Goal: Transaction & Acquisition: Purchase product/service

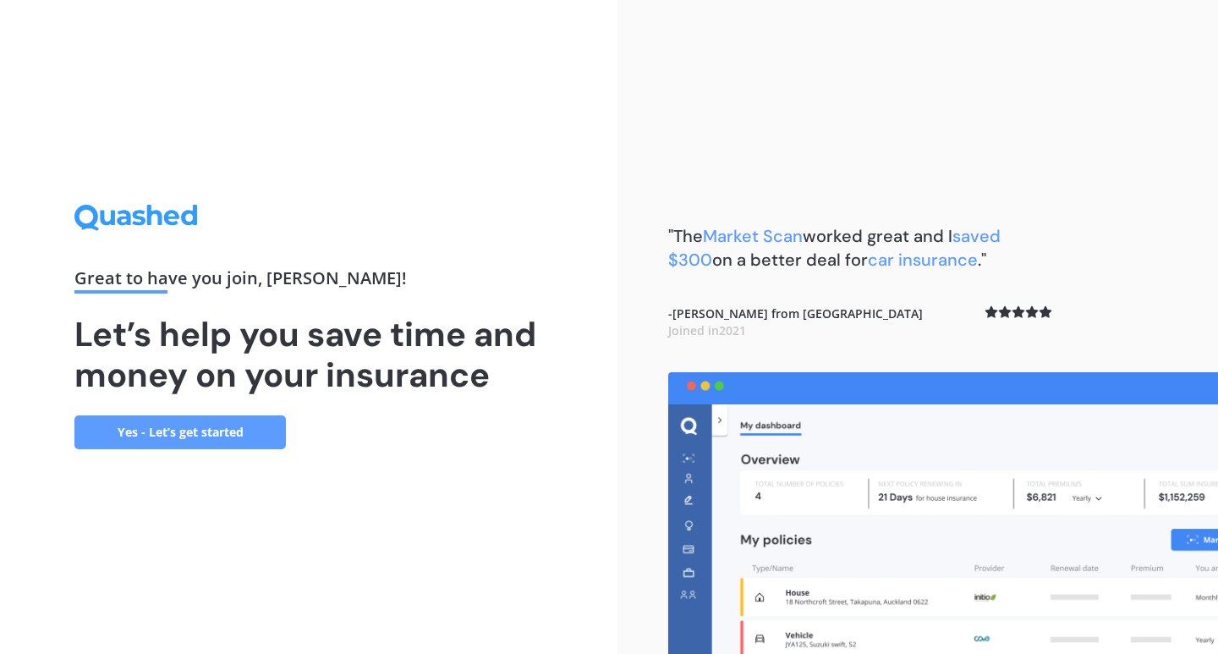
click at [251, 431] on link "Yes - Let’s get started" at bounding box center [180, 432] width 212 height 34
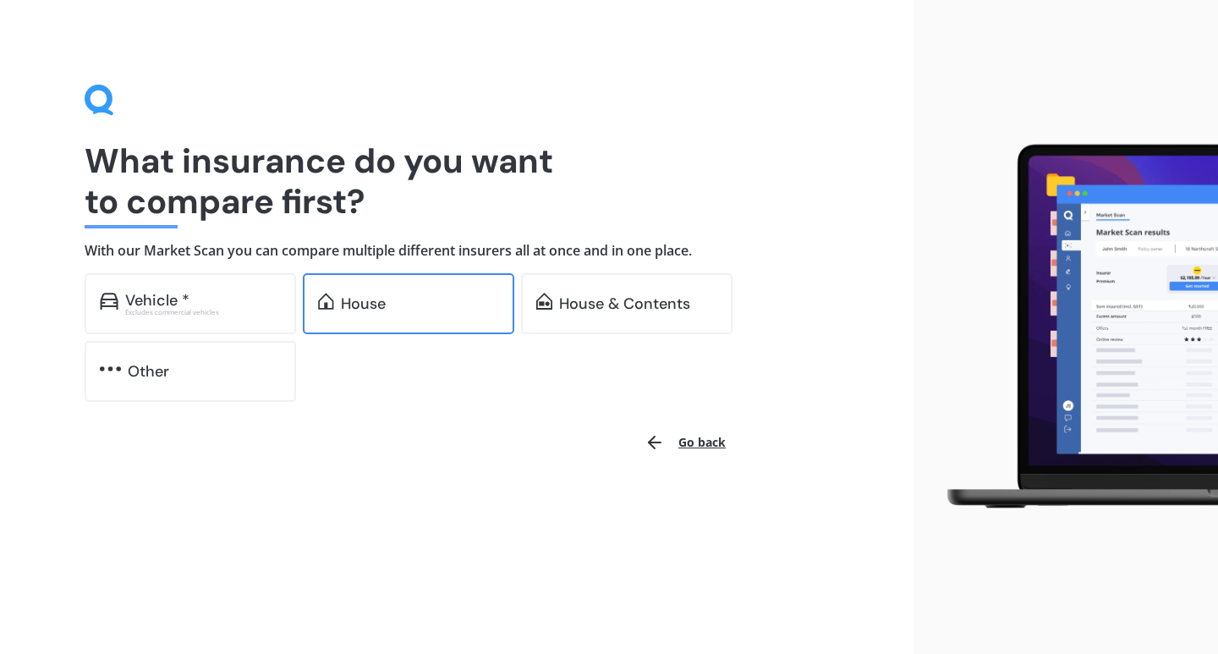
click at [347, 325] on div "House" at bounding box center [409, 303] width 212 height 61
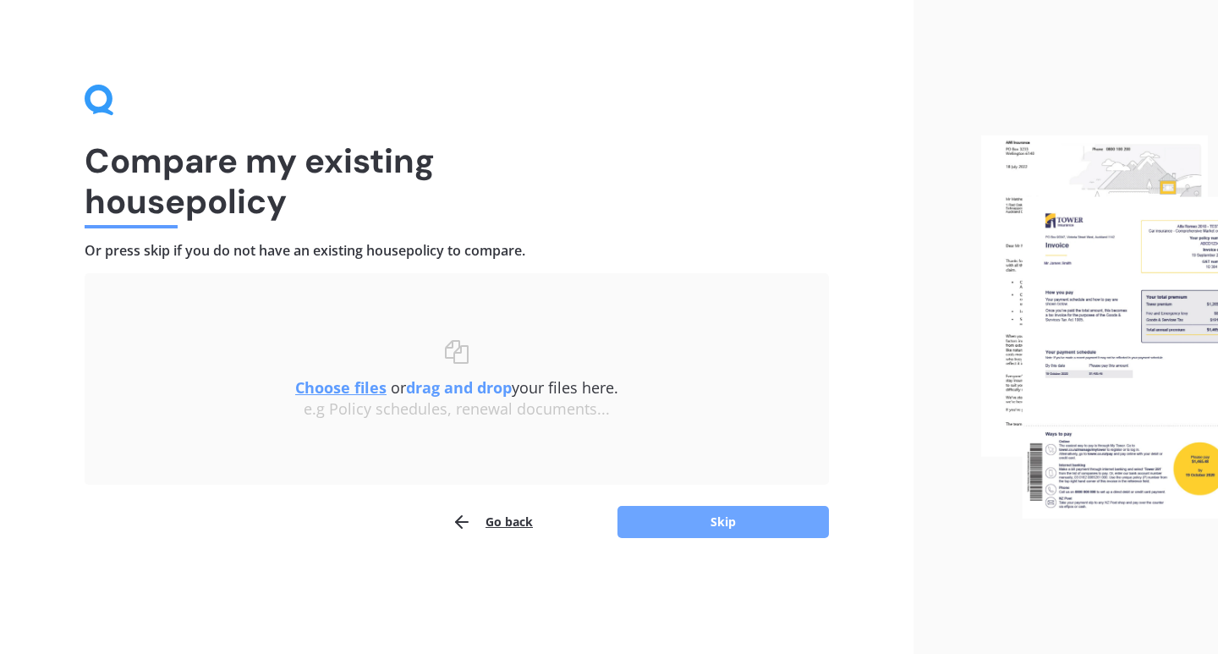
click at [680, 520] on button "Skip" at bounding box center [724, 522] width 212 height 32
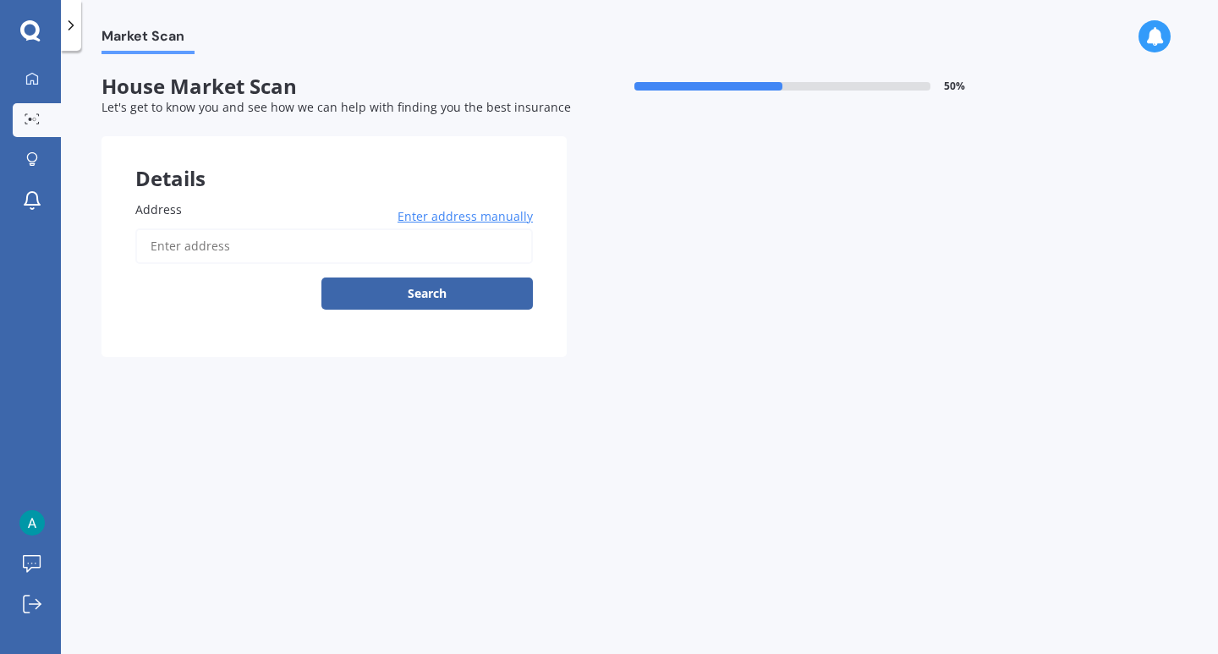
click at [322, 241] on input "Address" at bounding box center [334, 246] width 398 height 36
type input "3"
click at [276, 250] on input "3 [PERSON_NAME]" at bounding box center [334, 246] width 398 height 36
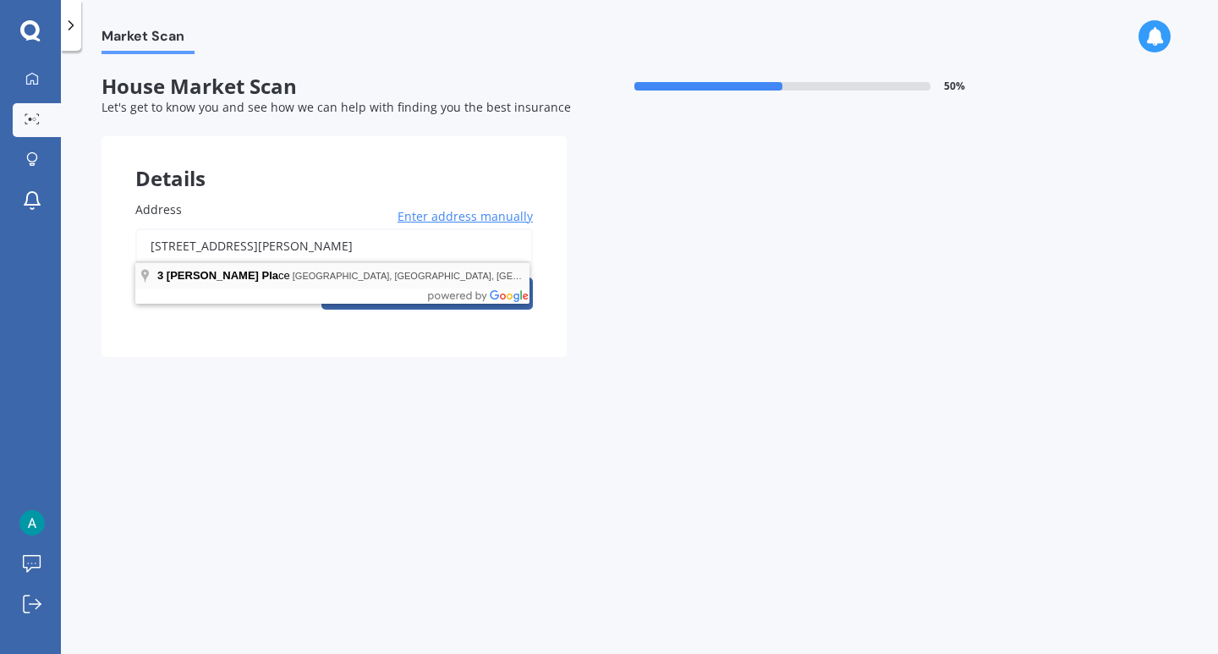
type input "[STREET_ADDRESS][PERSON_NAME]"
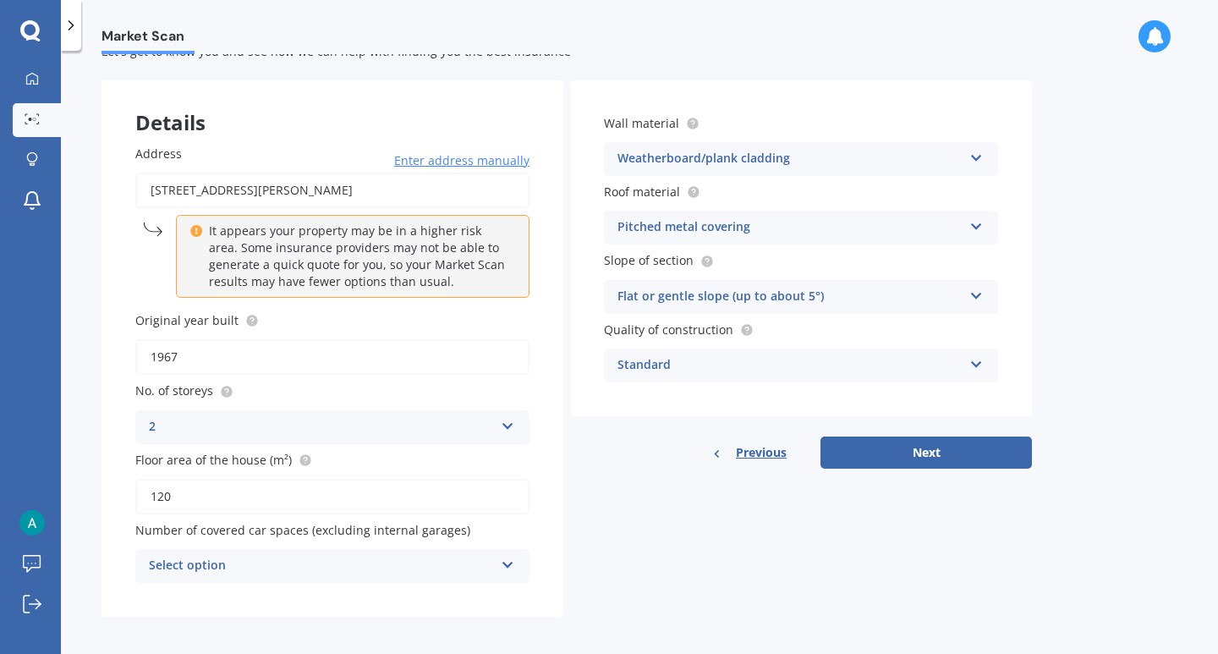
scroll to position [55, 0]
click at [904, 448] on button "Next" at bounding box center [927, 453] width 212 height 32
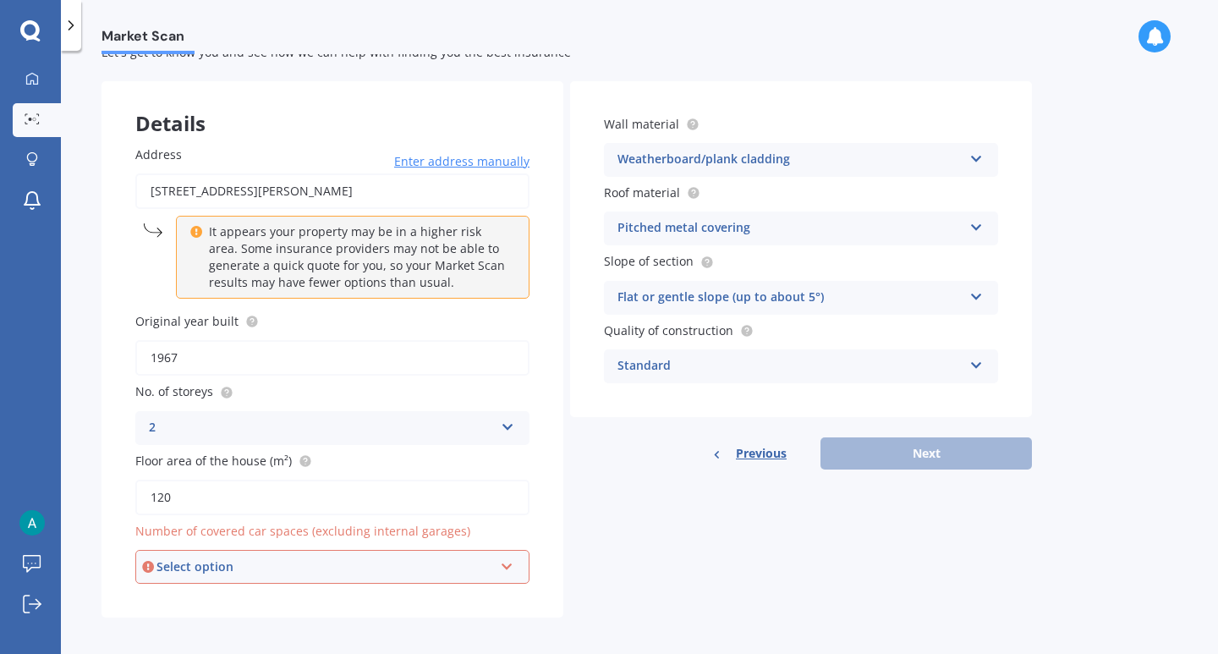
scroll to position [0, 0]
click at [437, 558] on div "Select option" at bounding box center [325, 567] width 337 height 19
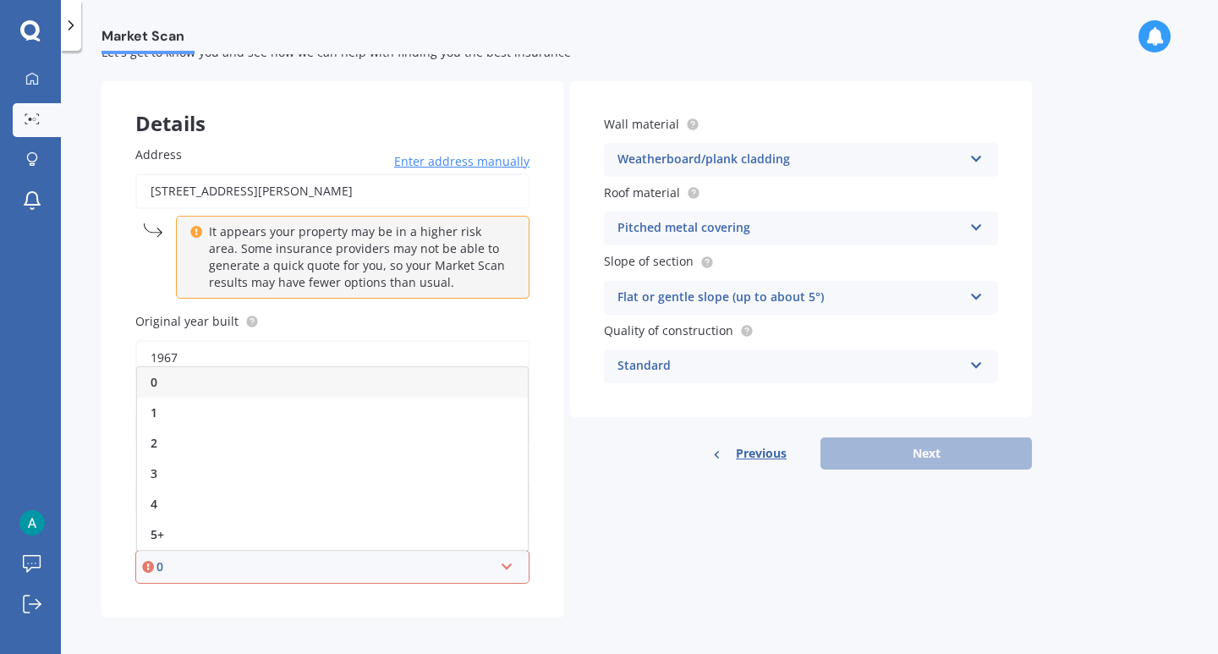
click at [437, 558] on div "0" at bounding box center [325, 567] width 337 height 19
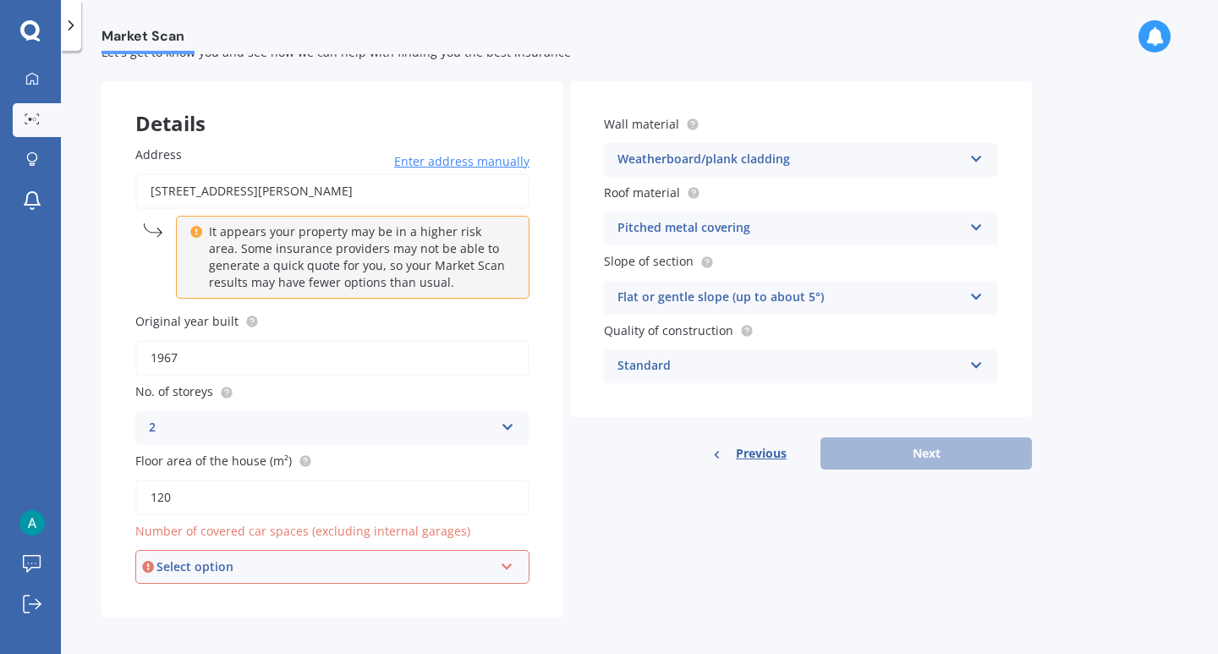
click at [437, 558] on div "Select option" at bounding box center [325, 567] width 337 height 19
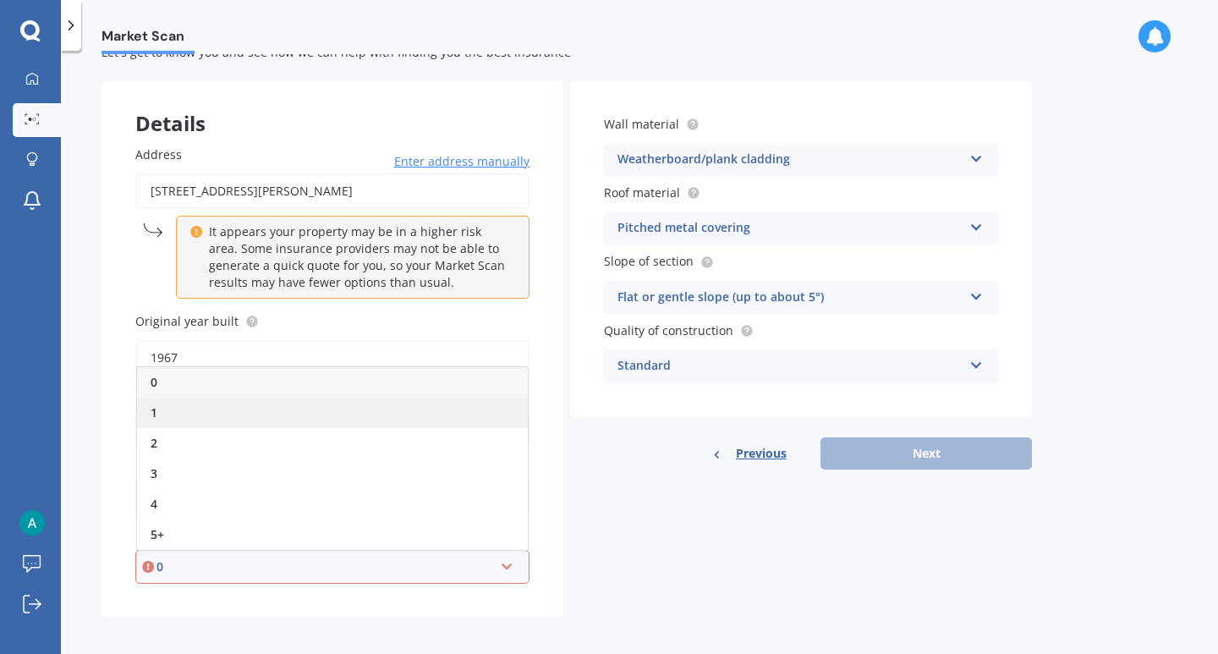
click at [322, 404] on div "1" at bounding box center [332, 413] width 391 height 30
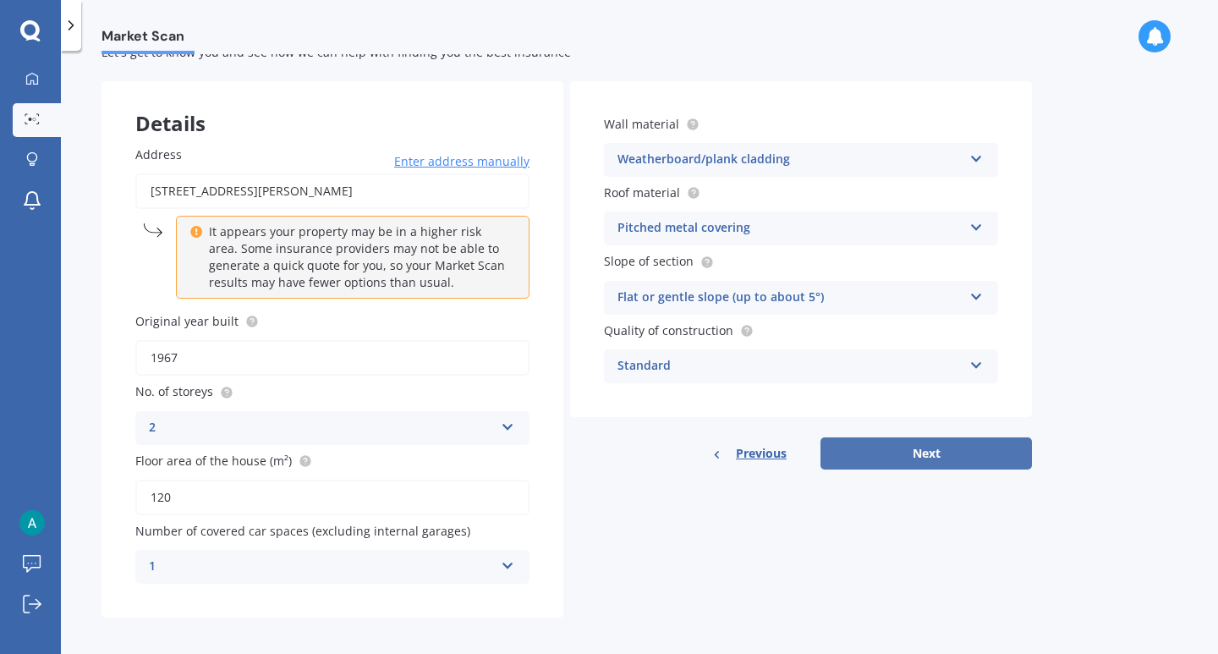
click at [881, 461] on button "Next" at bounding box center [927, 453] width 212 height 32
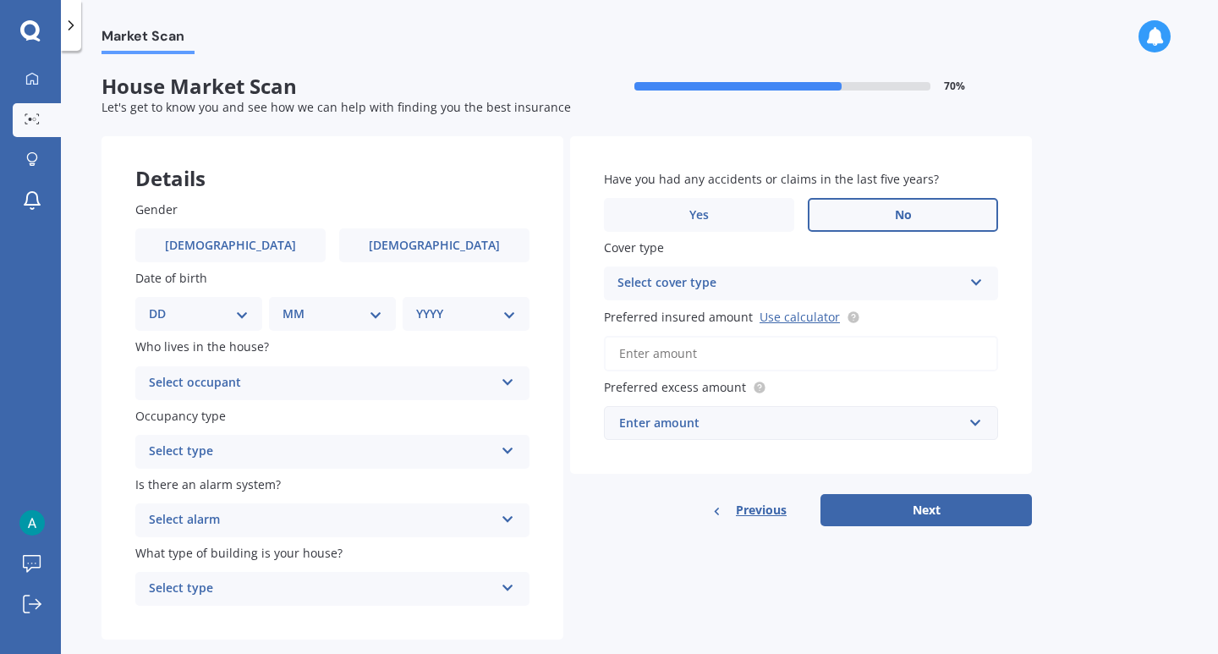
click at [867, 228] on label "No" at bounding box center [903, 215] width 190 height 34
click at [0, 0] on input "No" at bounding box center [0, 0] width 0 height 0
click at [867, 280] on div "Select cover type" at bounding box center [790, 283] width 345 height 20
click at [867, 280] on div "High" at bounding box center [790, 283] width 345 height 20
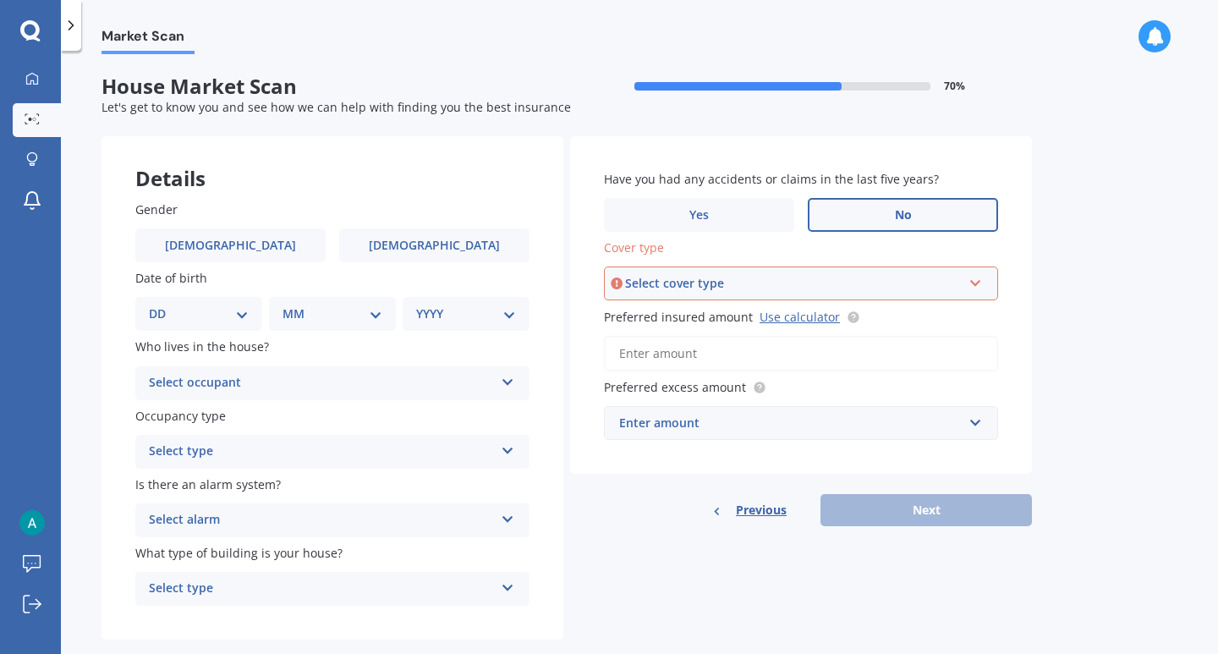
click at [867, 280] on div "Select cover type" at bounding box center [793, 283] width 337 height 19
click at [845, 317] on div "High" at bounding box center [801, 315] width 391 height 30
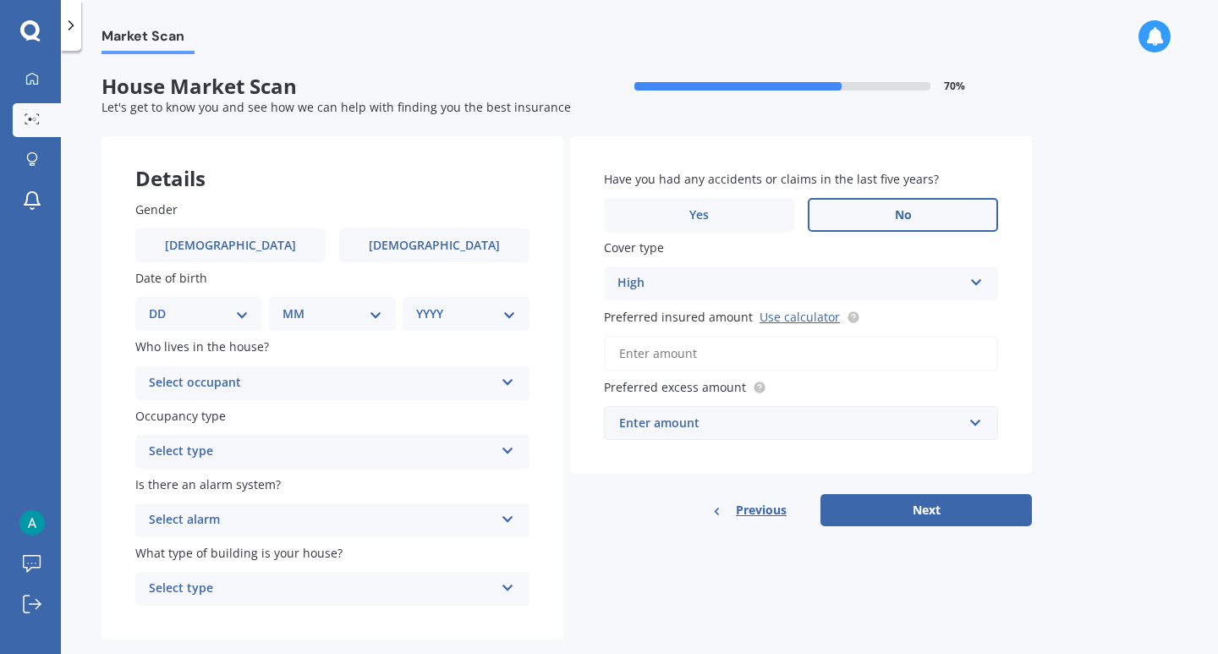
click at [808, 355] on input "Preferred insured amount Use calculator" at bounding box center [801, 354] width 394 height 36
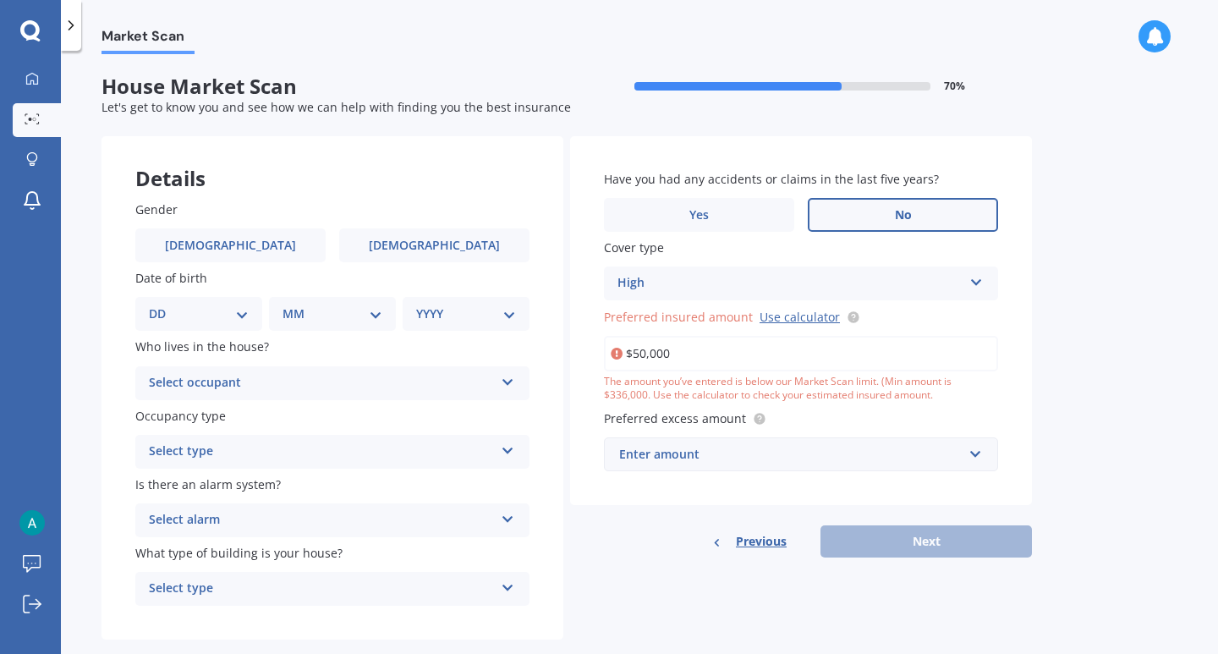
type input "$500,000"
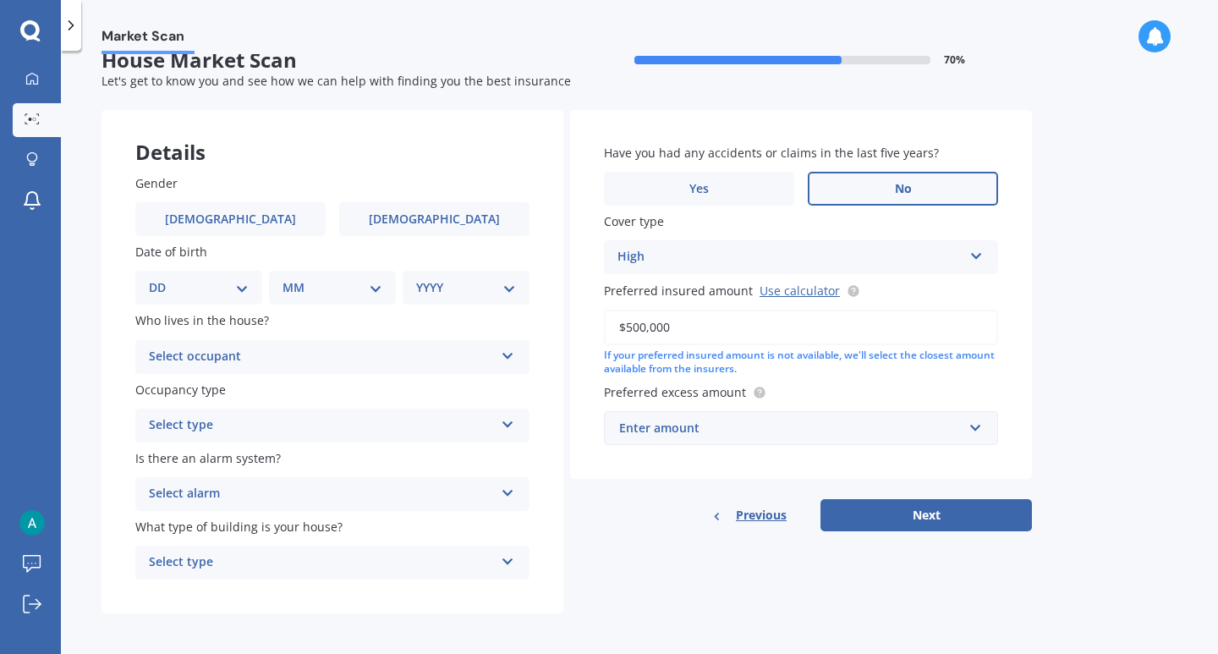
scroll to position [25, 0]
click at [813, 426] on div "Enter amount" at bounding box center [790, 429] width 343 height 19
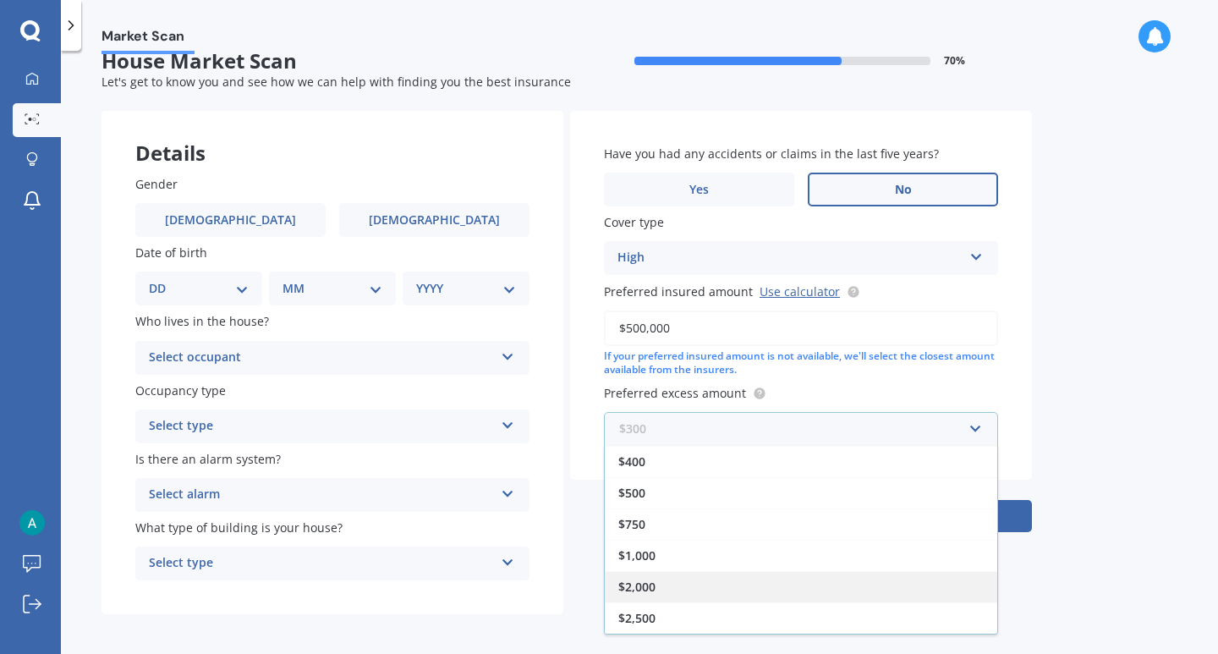
scroll to position [30, 0]
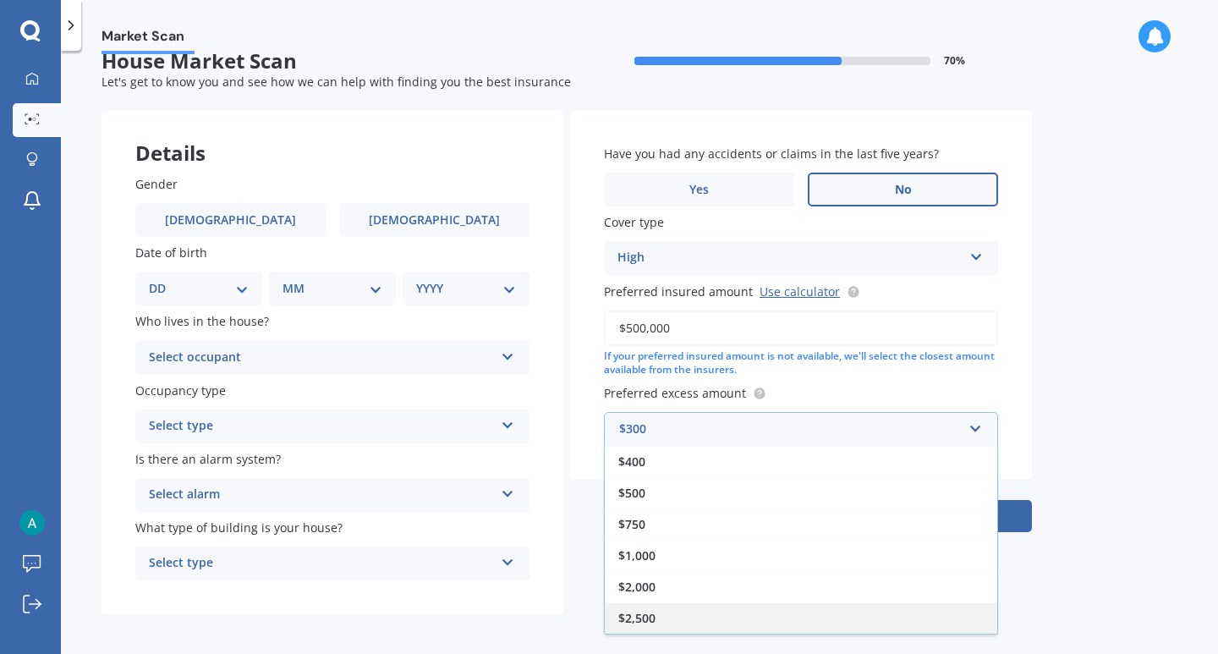
click at [736, 613] on div "$2,500" at bounding box center [801, 617] width 393 height 31
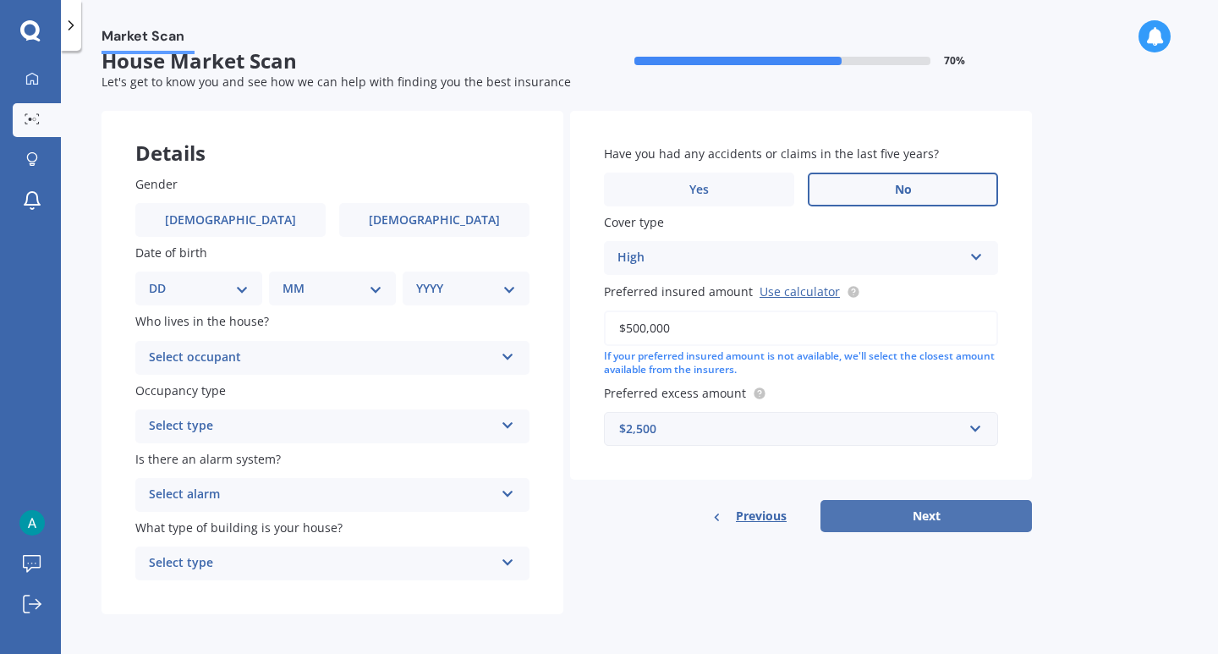
click at [886, 525] on button "Next" at bounding box center [927, 516] width 212 height 32
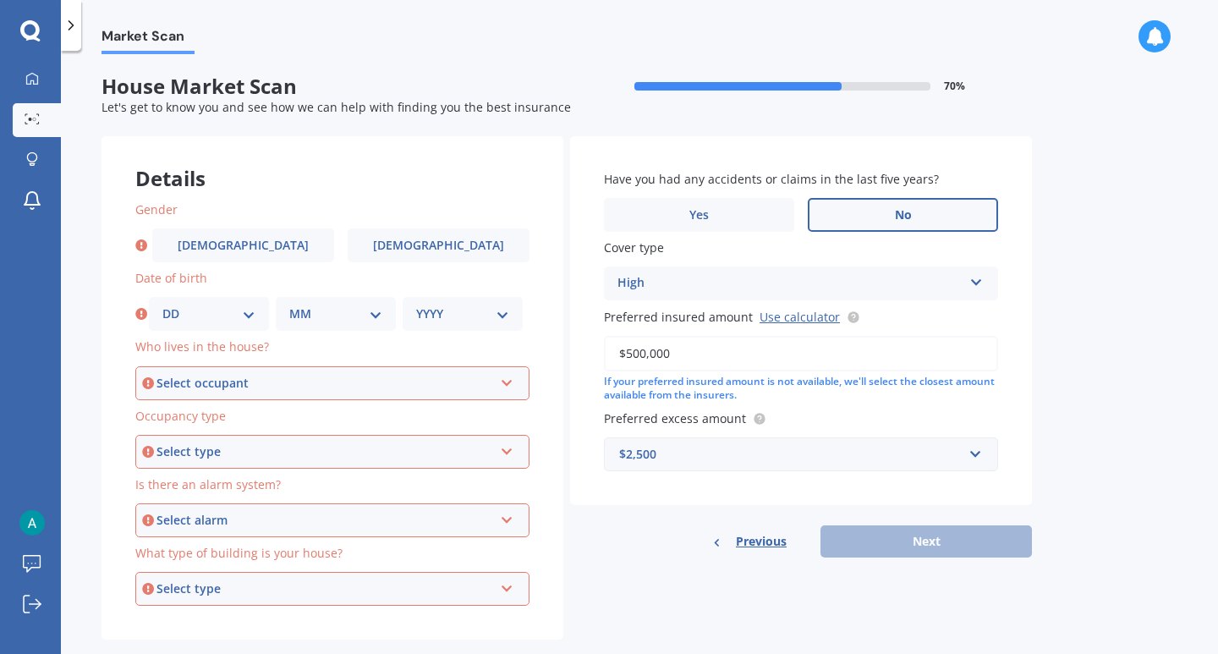
scroll to position [1, 0]
click at [267, 232] on label "[DEMOGRAPHIC_DATA]" at bounding box center [243, 245] width 182 height 34
click at [0, 0] on input "[DEMOGRAPHIC_DATA]" at bounding box center [0, 0] width 0 height 0
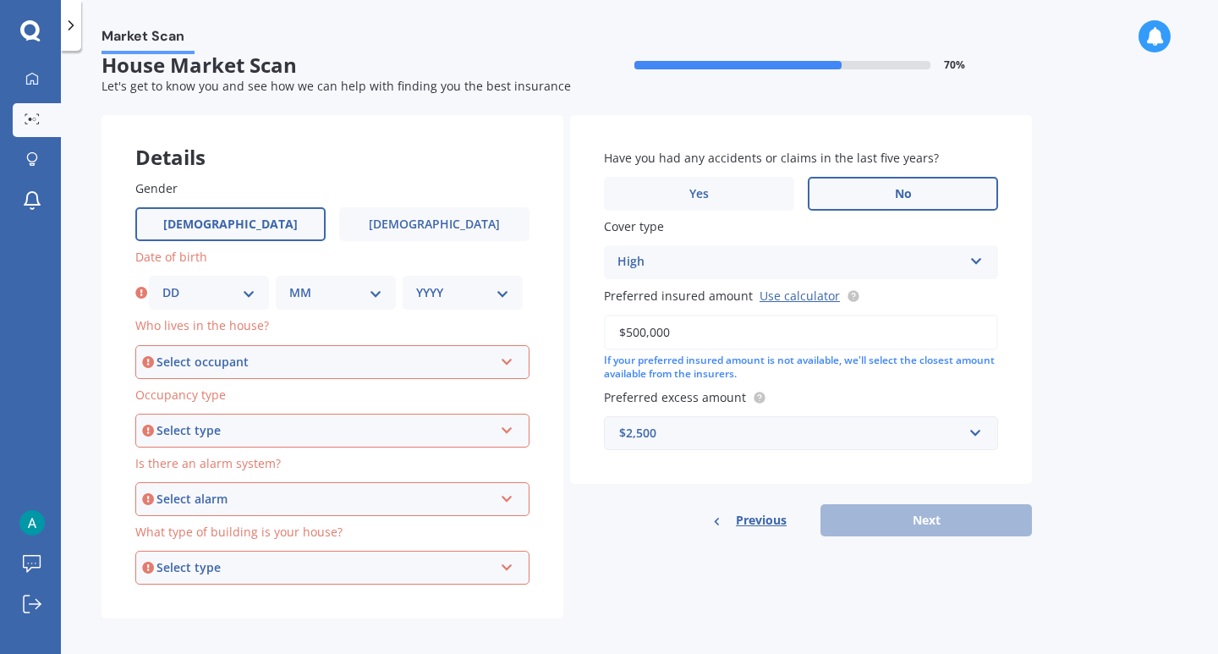
scroll to position [23, 0]
select select "24"
